Goal: Navigation & Orientation: Find specific page/section

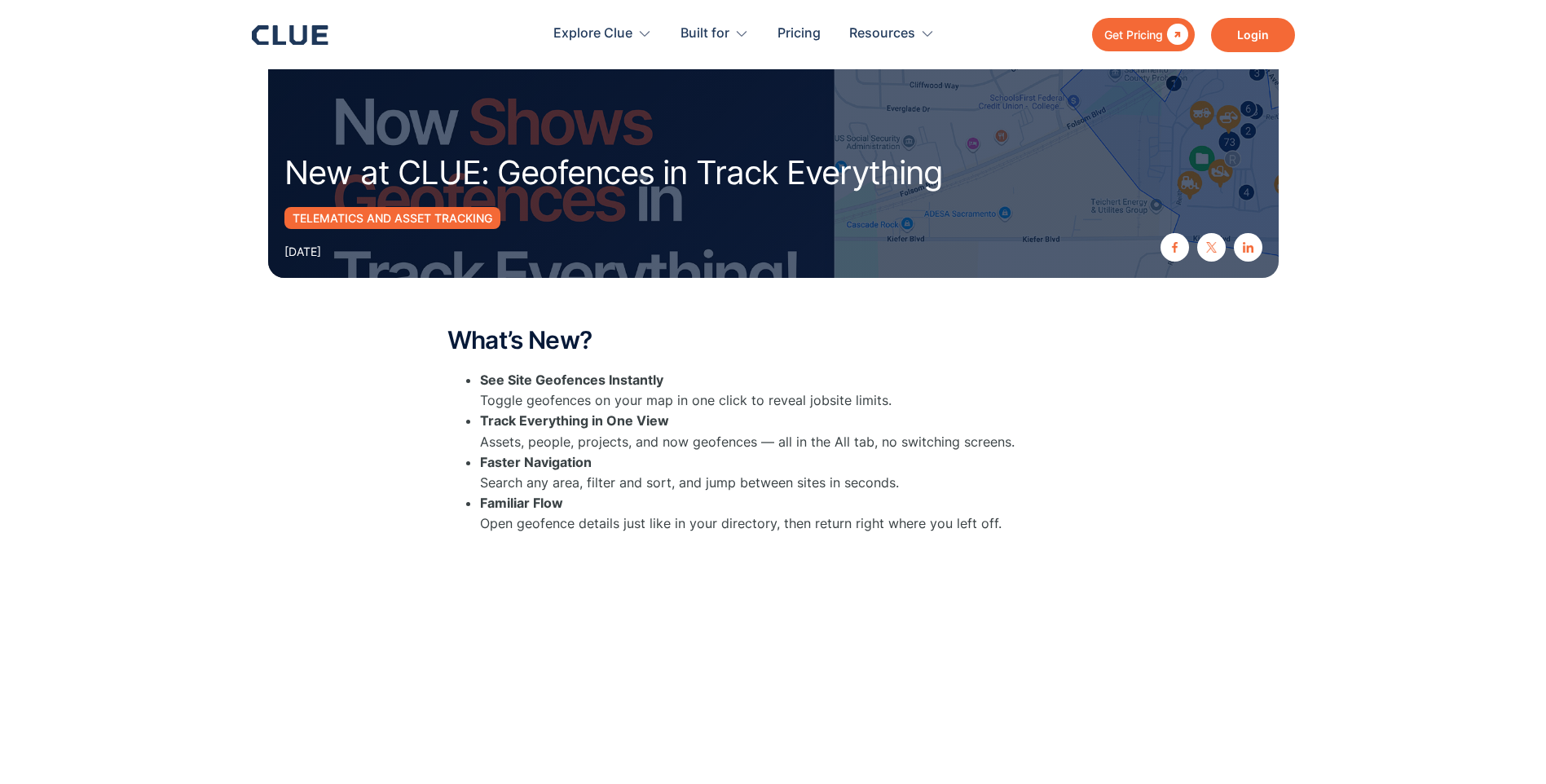
click at [1252, 28] on link "Login" at bounding box center [1253, 35] width 84 height 34
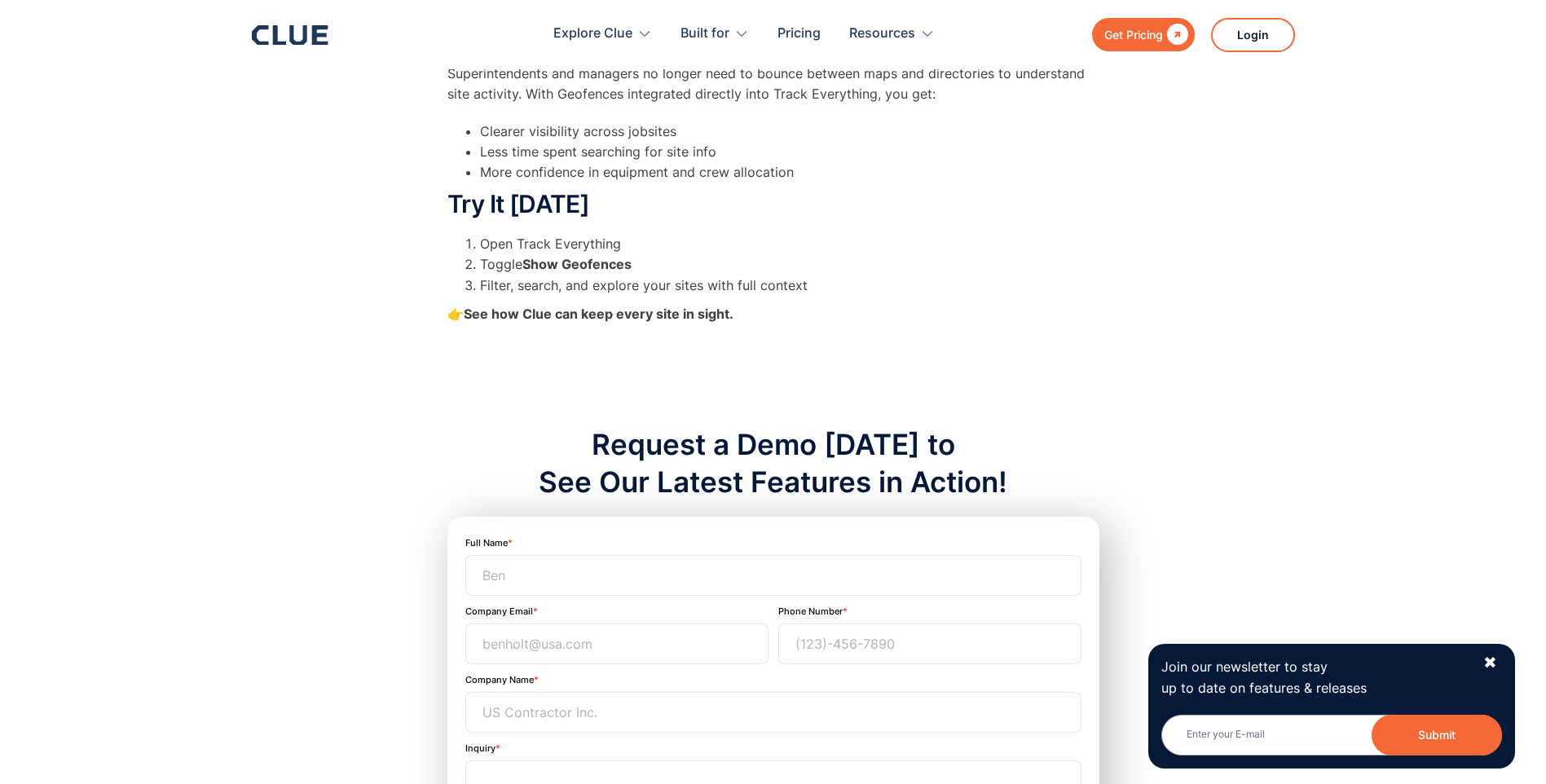
scroll to position [737, 0]
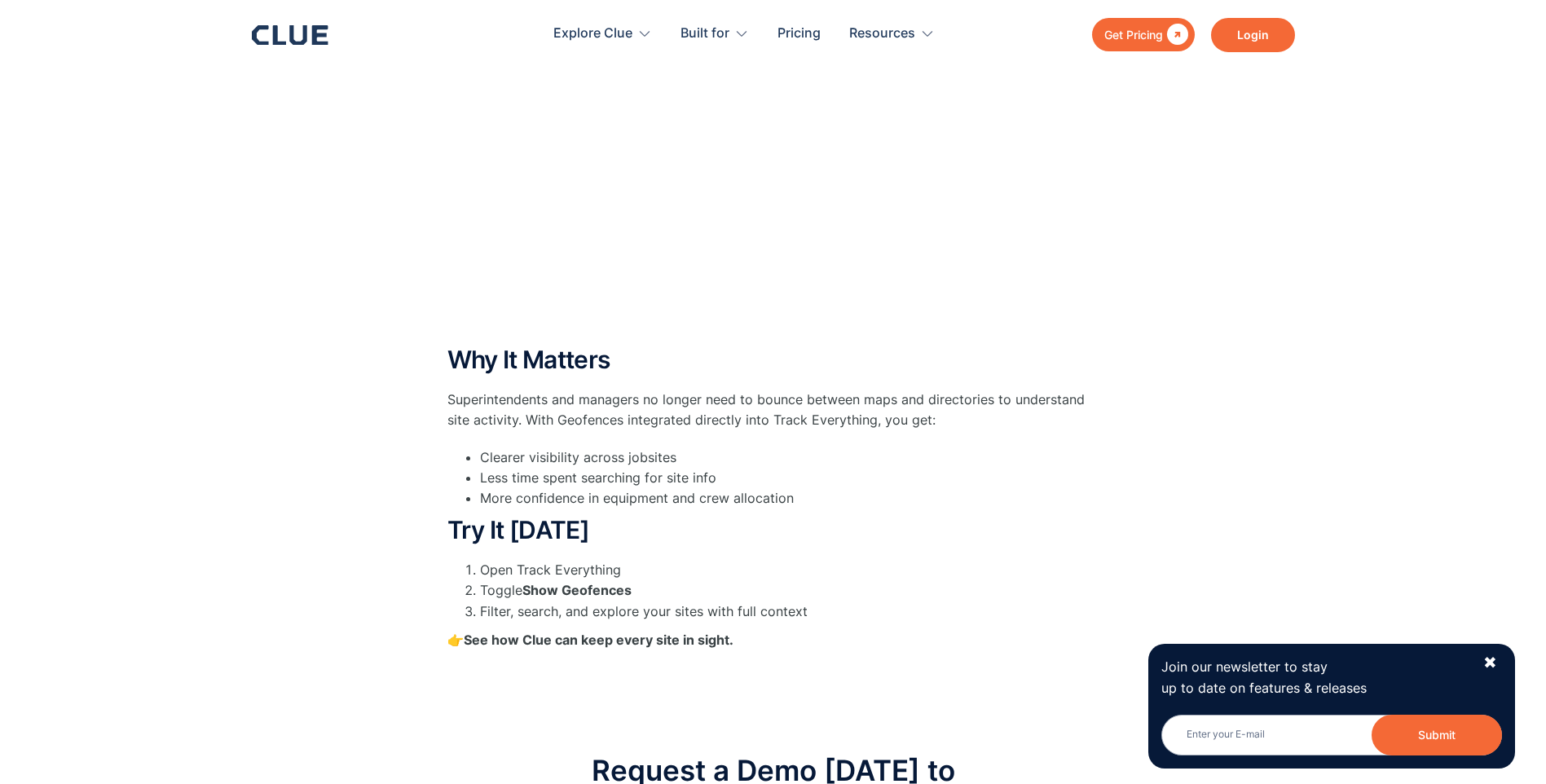
click at [1255, 34] on link "Login" at bounding box center [1253, 35] width 84 height 34
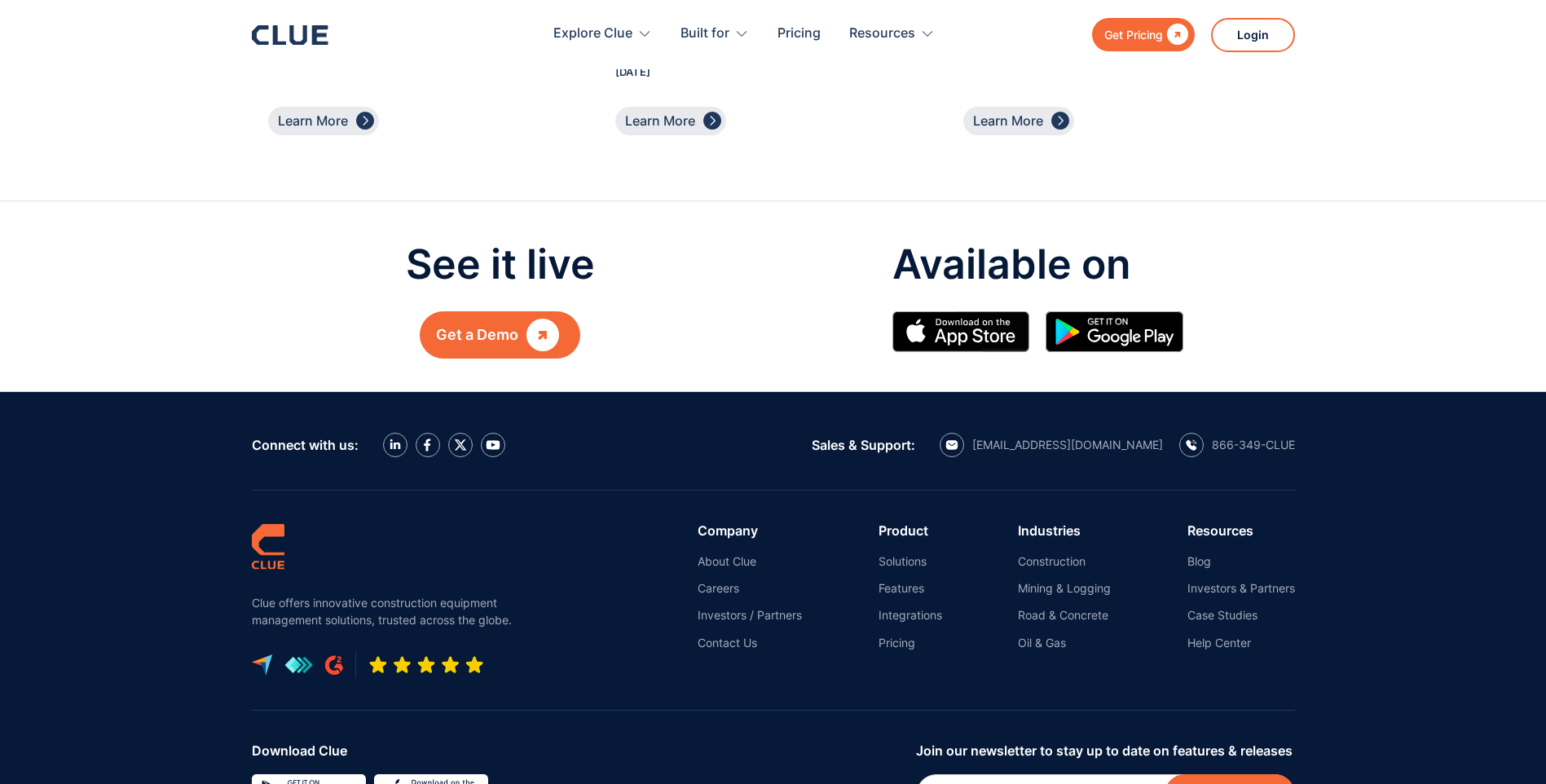
scroll to position [2529, 0]
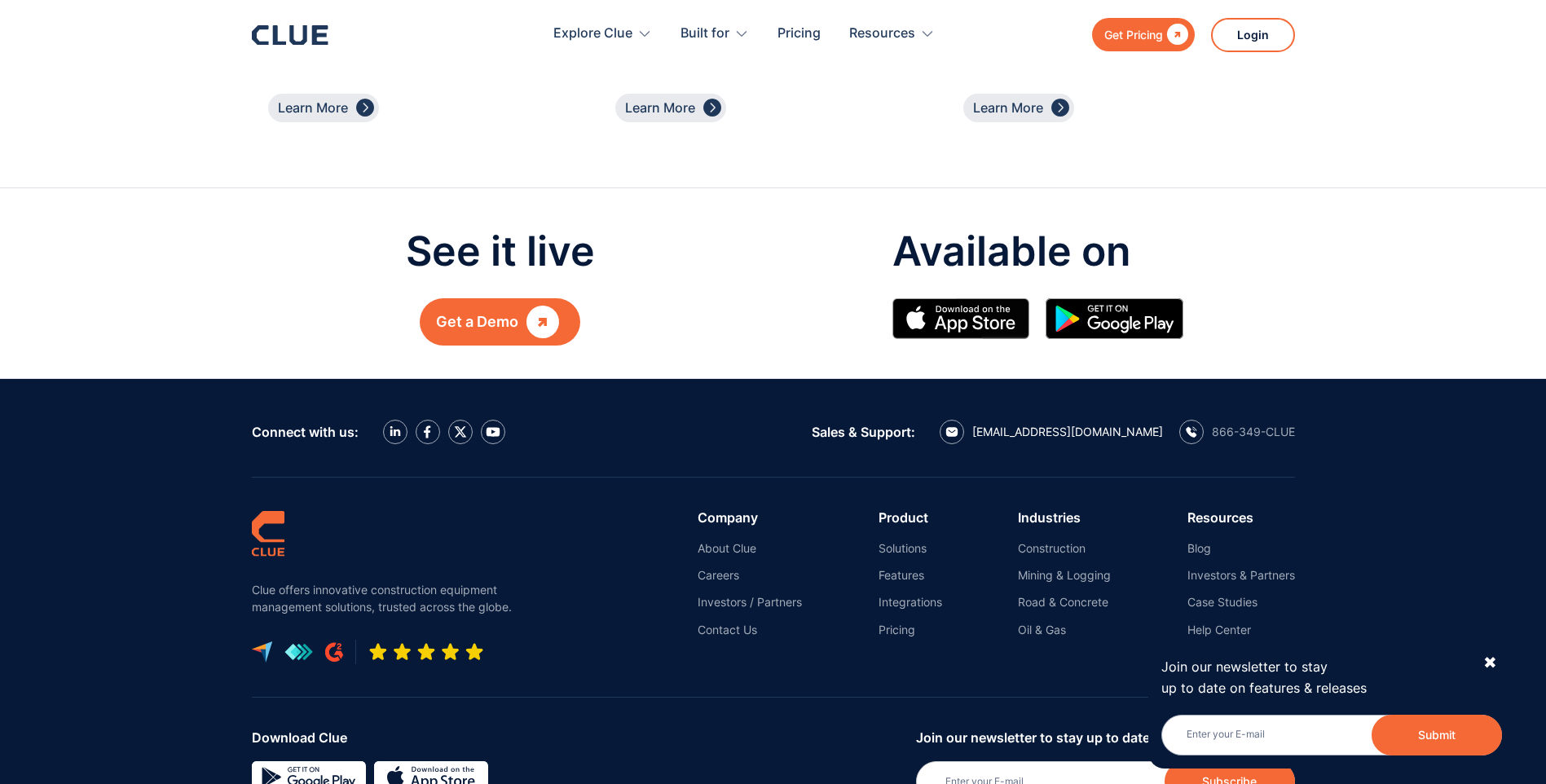
click at [1081, 425] on div "[EMAIL_ADDRESS][DOMAIN_NAME]" at bounding box center [1068, 432] width 191 height 14
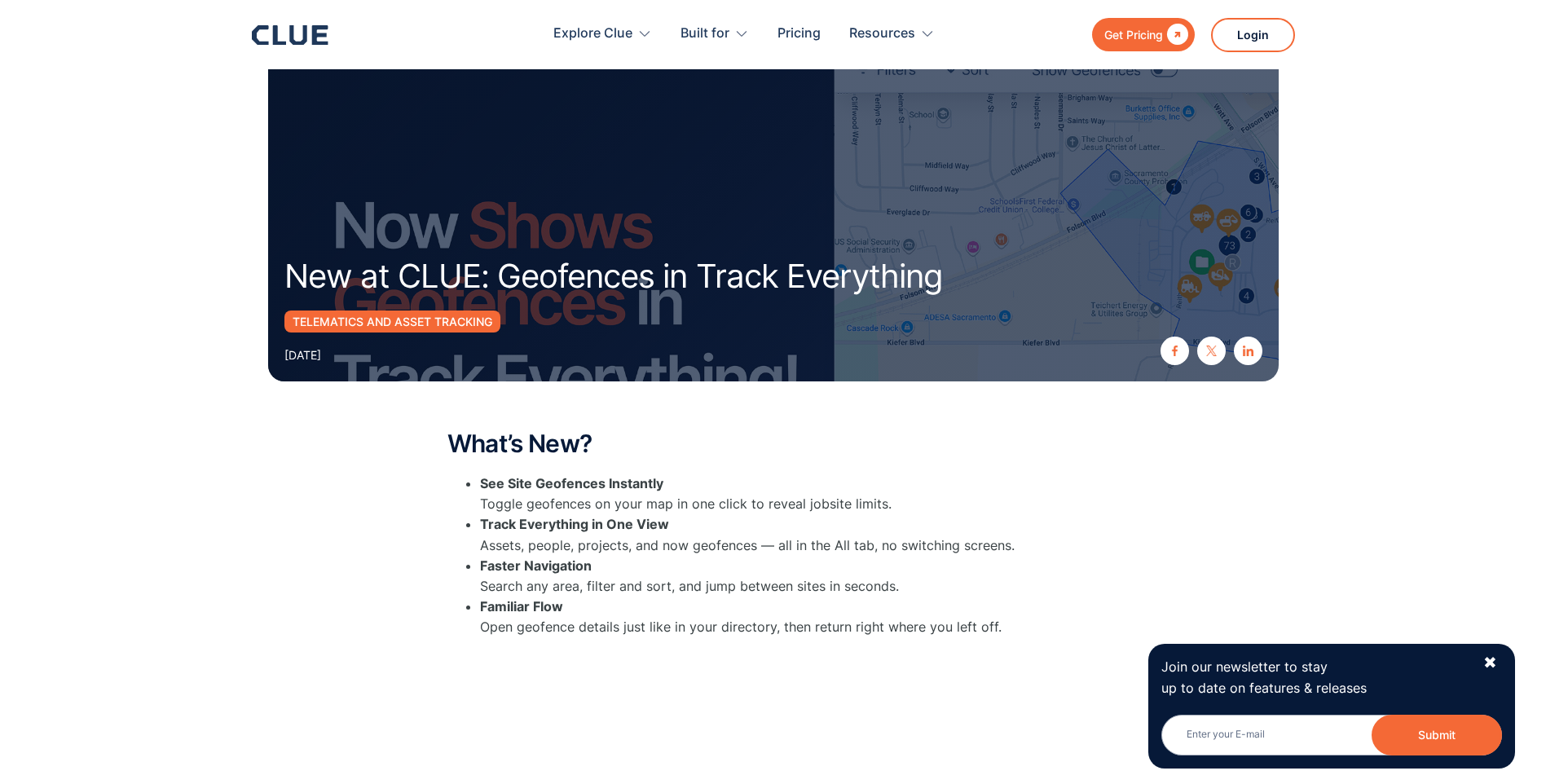
scroll to position [0, 0]
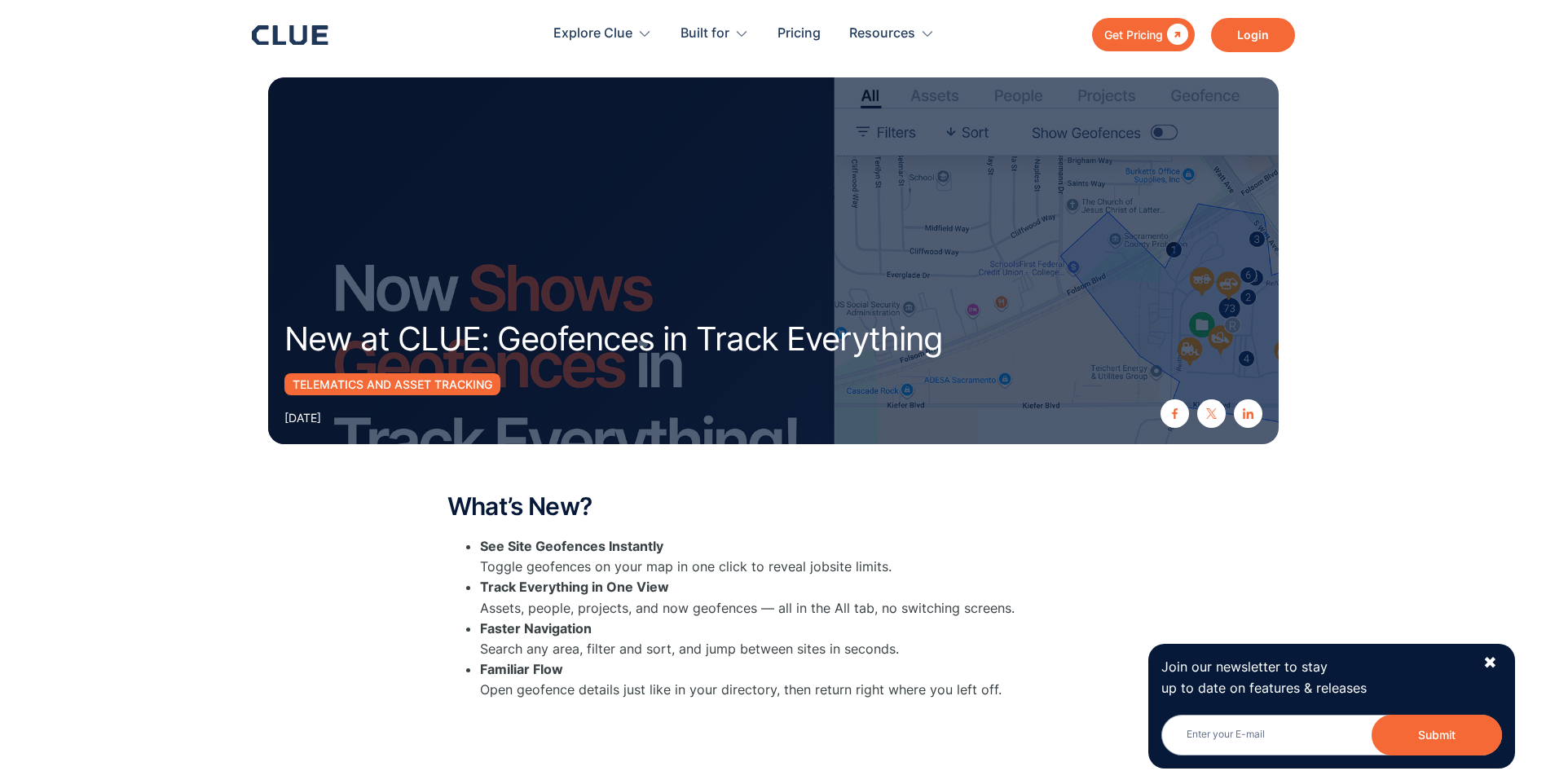
click at [1269, 39] on link "Login" at bounding box center [1253, 35] width 84 height 34
